Goal: Task Accomplishment & Management: Use online tool/utility

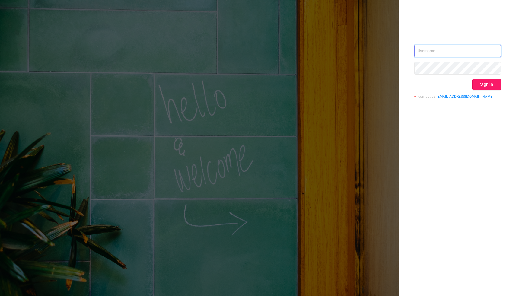
type input "[PERSON_NAME][EMAIL_ADDRESS][DOMAIN_NAME]"
click at [482, 86] on button "Sign in" at bounding box center [487, 84] width 29 height 11
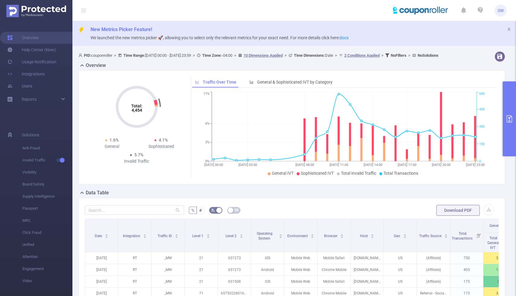
click at [509, 112] on button "primary" at bounding box center [509, 119] width 13 height 75
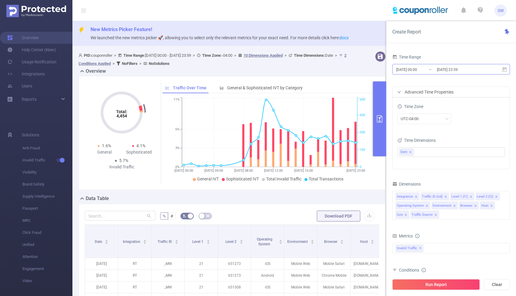
click at [417, 69] on input "[DATE] 00:00" at bounding box center [420, 70] width 49 height 8
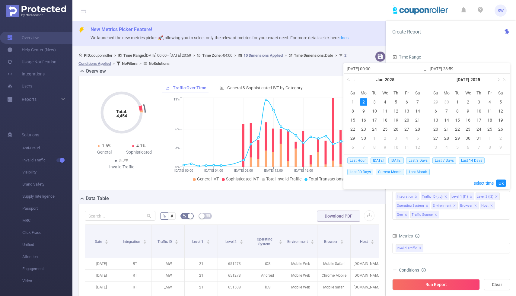
click at [497, 81] on link at bounding box center [498, 80] width 5 height 12
click at [457, 138] on div "26" at bounding box center [457, 138] width 7 height 7
click at [479, 139] on div "28" at bounding box center [479, 138] width 7 height 7
type input "[DATE] 00:00"
type input "[DATE] 23:59"
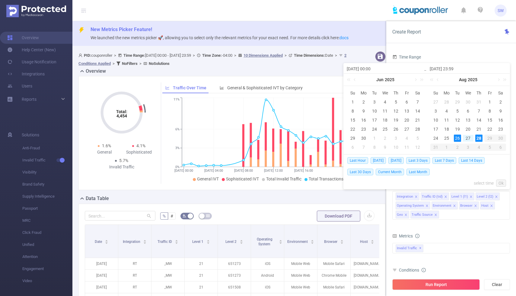
type input "[DATE] 00:00"
type input "[DATE] 23:59"
click at [504, 184] on link "Ok" at bounding box center [501, 183] width 10 height 7
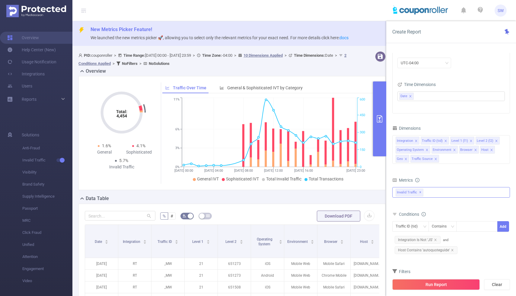
click at [431, 188] on div "Invalid Traffic ✕" at bounding box center [452, 192] width 118 height 11
click at [405, 196] on li "Anti-Fraud" at bounding box center [451, 195] width 117 height 8
click at [400, 194] on span at bounding box center [402, 195] width 5 height 5
click at [471, 169] on form "Dimensions Integration Traffic ID (tid) Level 1 (l1) Level 2 (l2) Operating Sys…" at bounding box center [452, 210] width 118 height 173
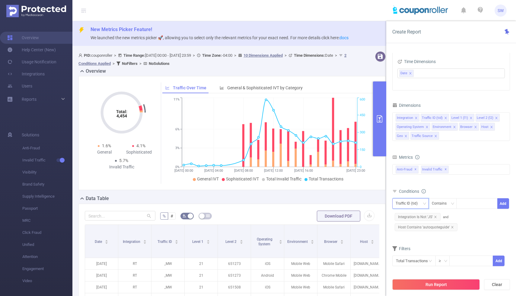
click at [425, 203] on icon "icon: down" at bounding box center [425, 204] width 4 height 4
click at [410, 237] on li "Level 1 (l1)" at bounding box center [413, 236] width 41 height 10
click at [465, 203] on div at bounding box center [477, 204] width 35 height 10
type input "376"
click at [492, 215] on icon "icon: check" at bounding box center [493, 216] width 4 height 4
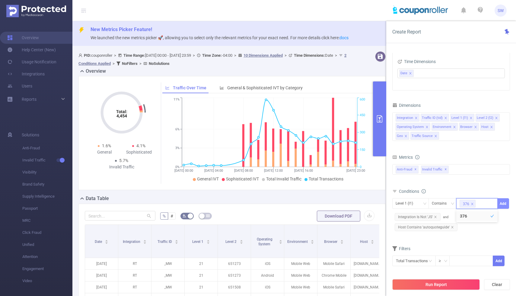
click at [505, 202] on button "Add" at bounding box center [504, 203] width 12 height 11
click at [450, 282] on button "Run Report" at bounding box center [437, 284] width 88 height 11
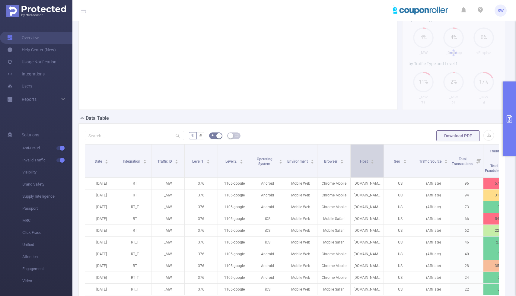
scroll to position [108, 0]
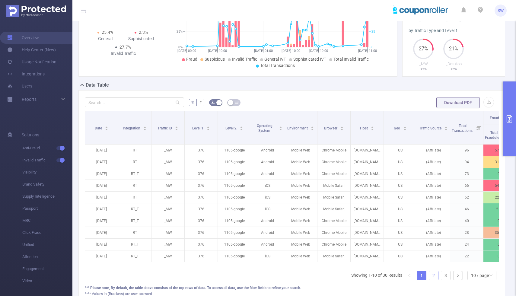
click at [434, 280] on link "2" at bounding box center [433, 275] width 9 height 9
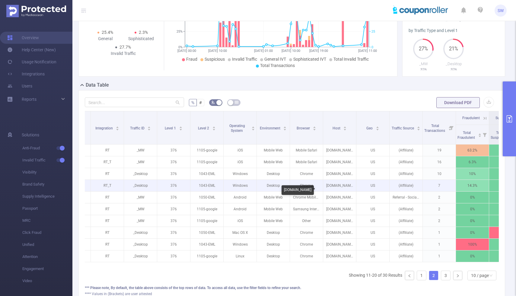
scroll to position [0, 0]
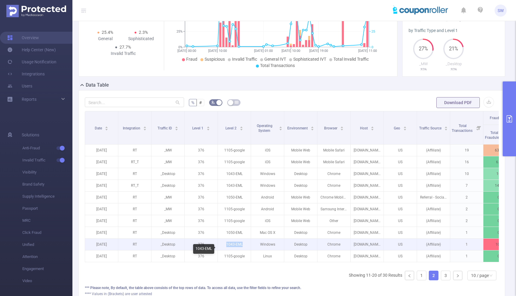
drag, startPoint x: 243, startPoint y: 250, endPoint x: 226, endPoint y: 248, distance: 17.0
click at [226, 248] on p "1043-EML" at bounding box center [234, 244] width 33 height 11
copy p "1043-EML"
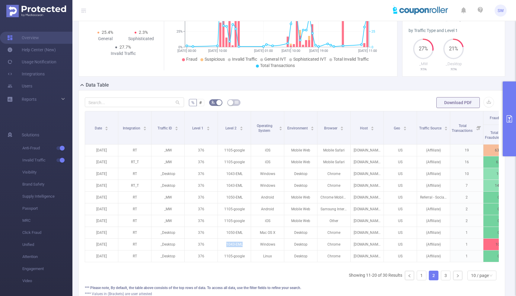
click at [510, 113] on button "primary" at bounding box center [509, 119] width 13 height 75
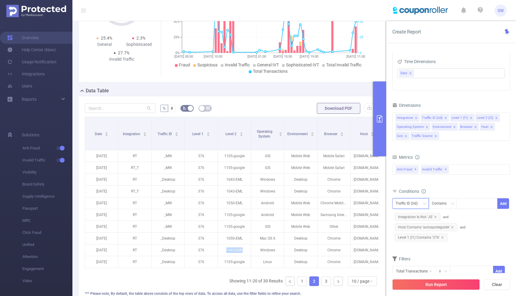
click at [424, 204] on icon "icon: down" at bounding box center [425, 204] width 4 height 4
click at [415, 242] on li "Level 2 (l2)" at bounding box center [413, 245] width 41 height 10
click at [464, 204] on div at bounding box center [477, 204] width 35 height 10
paste input "1043-EML"
type input "1043-EML"
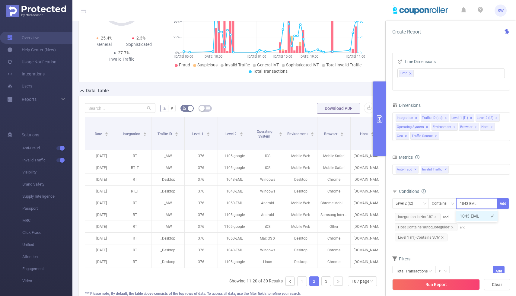
click at [483, 216] on li "1043-EML" at bounding box center [477, 216] width 41 height 10
click at [503, 204] on button "Add" at bounding box center [504, 203] width 12 height 11
click at [438, 284] on button "Run Report" at bounding box center [437, 284] width 88 height 11
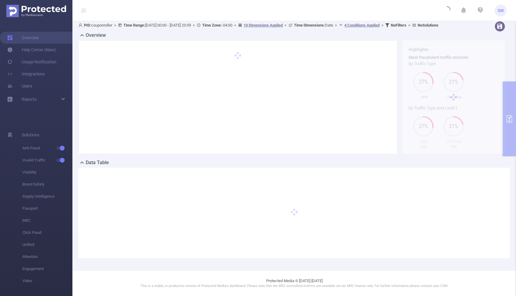
scroll to position [36, 0]
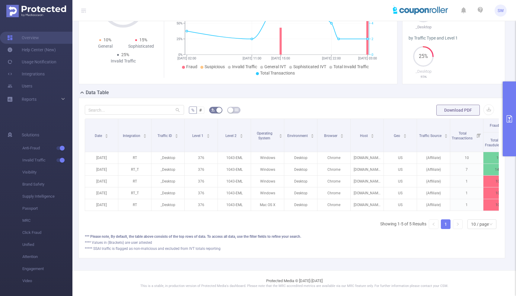
click at [514, 115] on button "primary" at bounding box center [509, 119] width 13 height 75
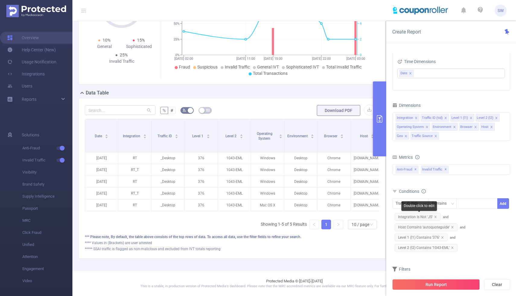
click at [437, 216] on span "Integration Is Not 'JS'" at bounding box center [418, 217] width 46 height 8
click at [436, 217] on icon "icon: close" at bounding box center [435, 217] width 3 height 3
click at [431, 284] on button "Run Report" at bounding box center [437, 284] width 88 height 11
